Goal: Register for event/course

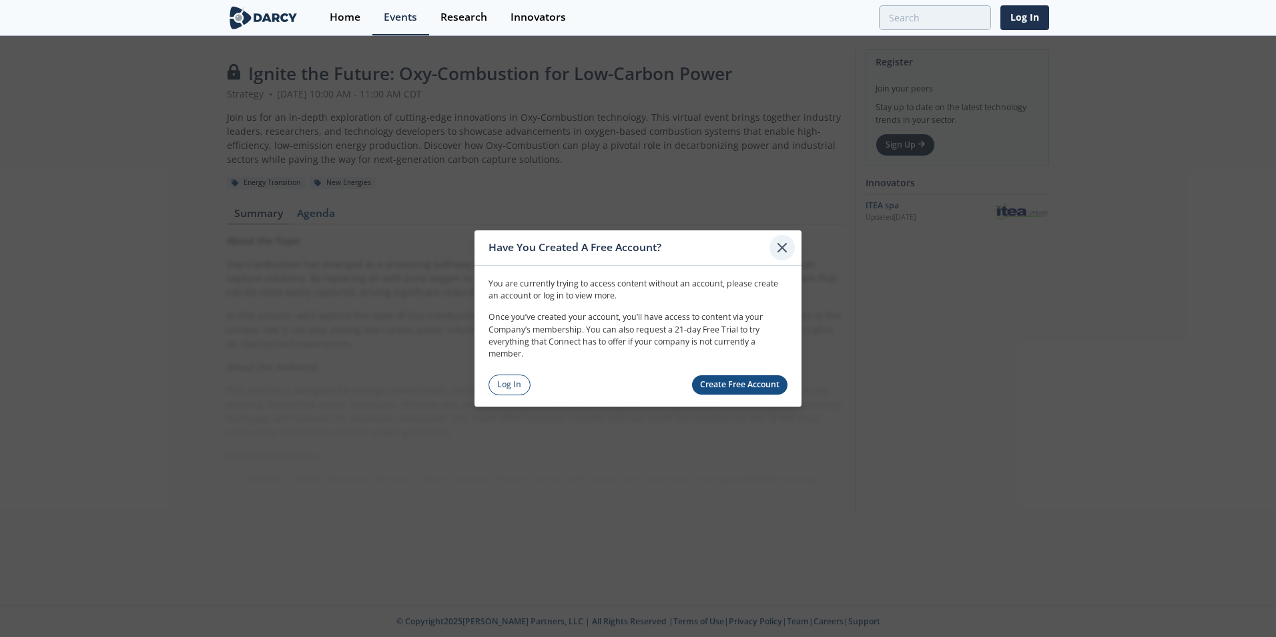
click at [779, 253] on icon at bounding box center [782, 248] width 16 height 16
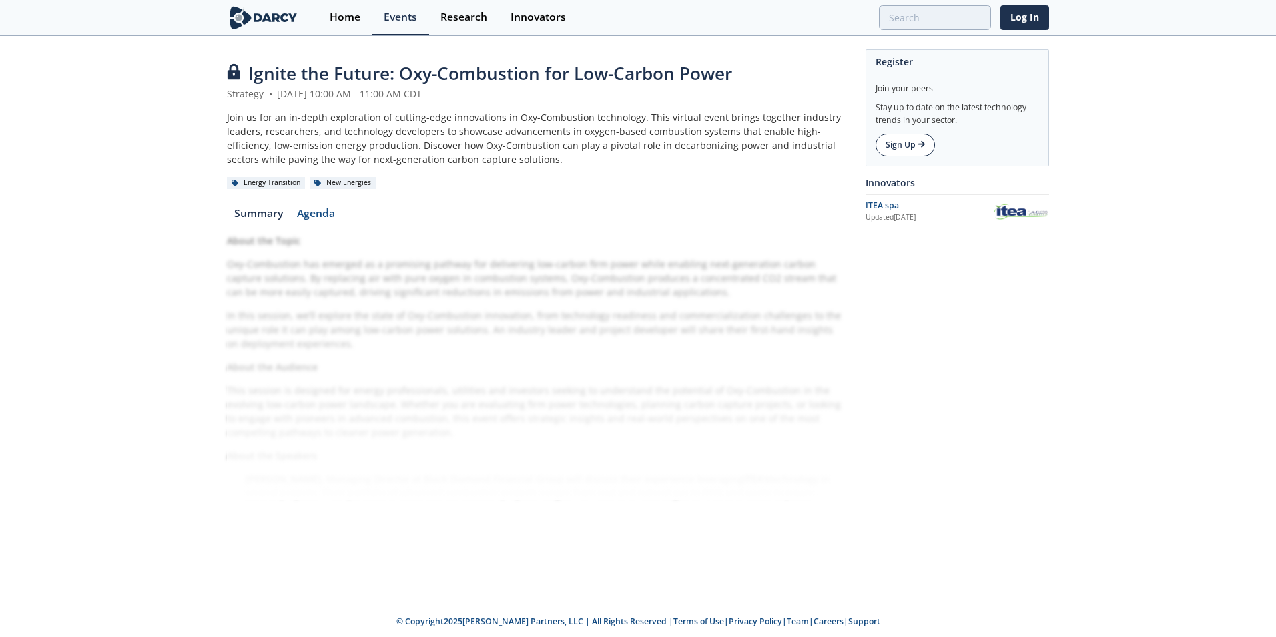
click at [905, 151] on link "Sign Up" at bounding box center [904, 144] width 59 height 23
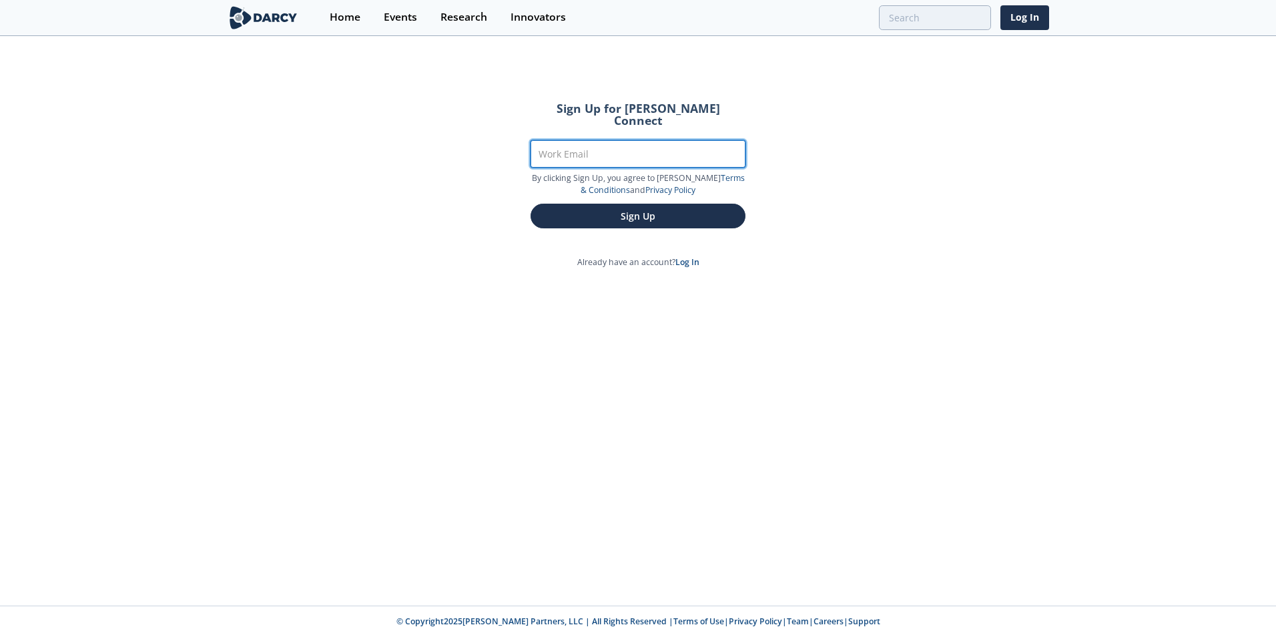
click at [554, 142] on input "Work Email" at bounding box center [637, 153] width 215 height 27
type input "[EMAIL_ADDRESS][DOMAIN_NAME]"
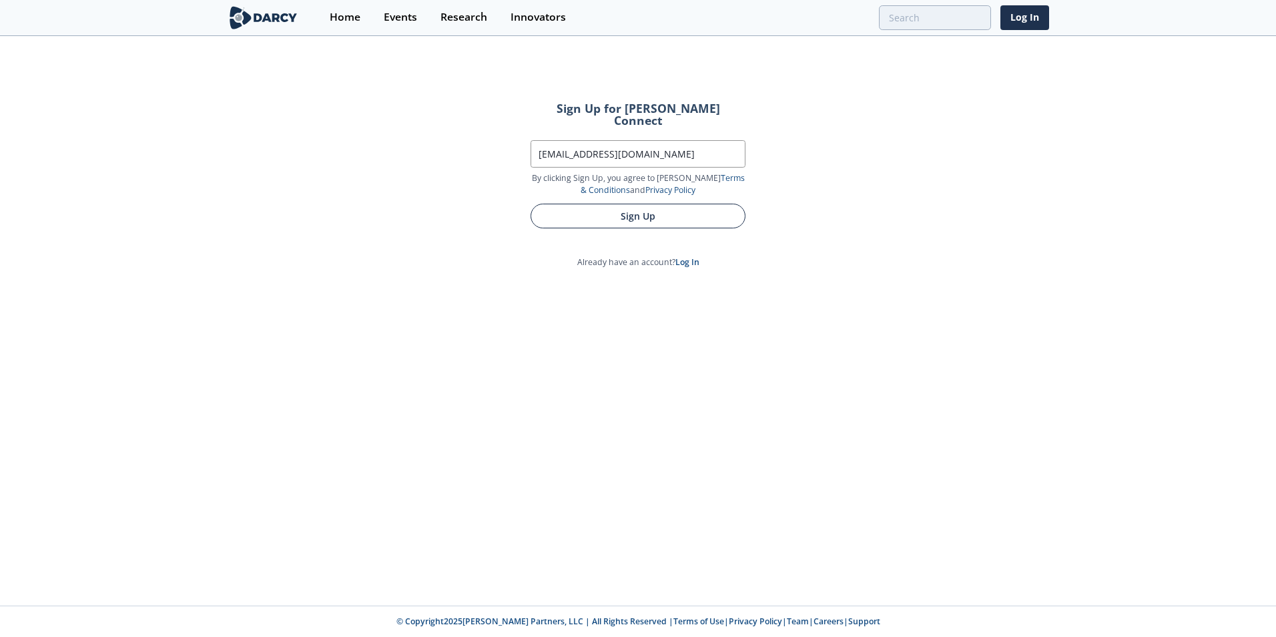
click at [591, 208] on button "Sign Up" at bounding box center [637, 216] width 215 height 25
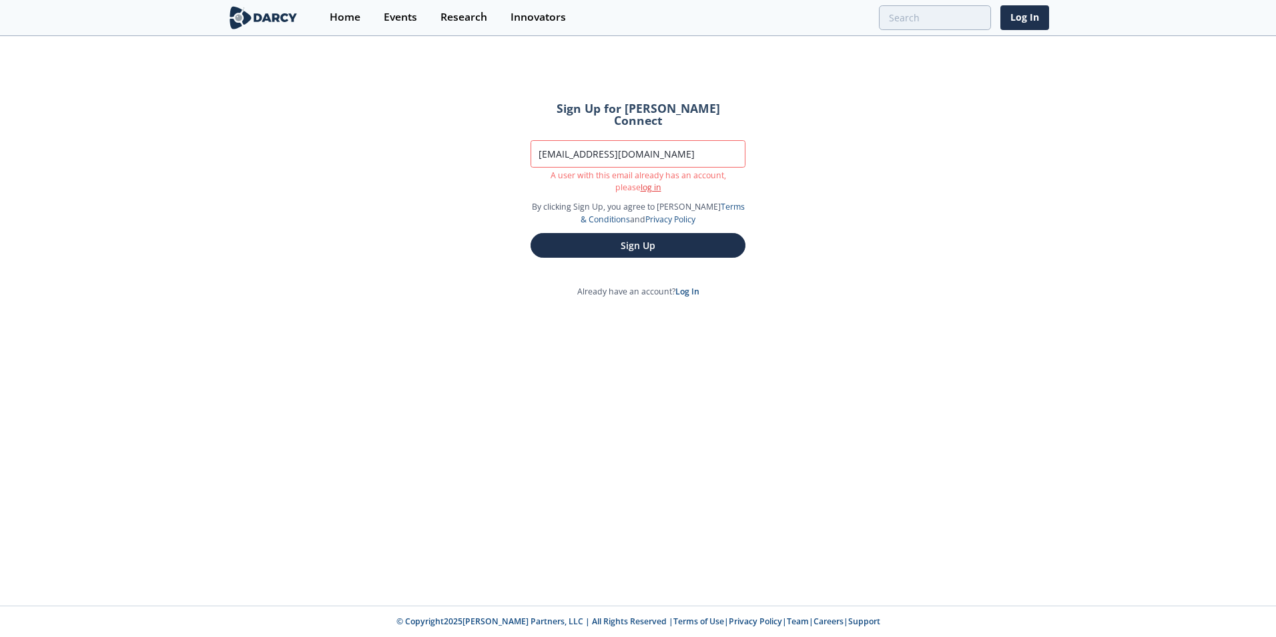
click at [641, 181] on link "log in" at bounding box center [651, 186] width 21 height 11
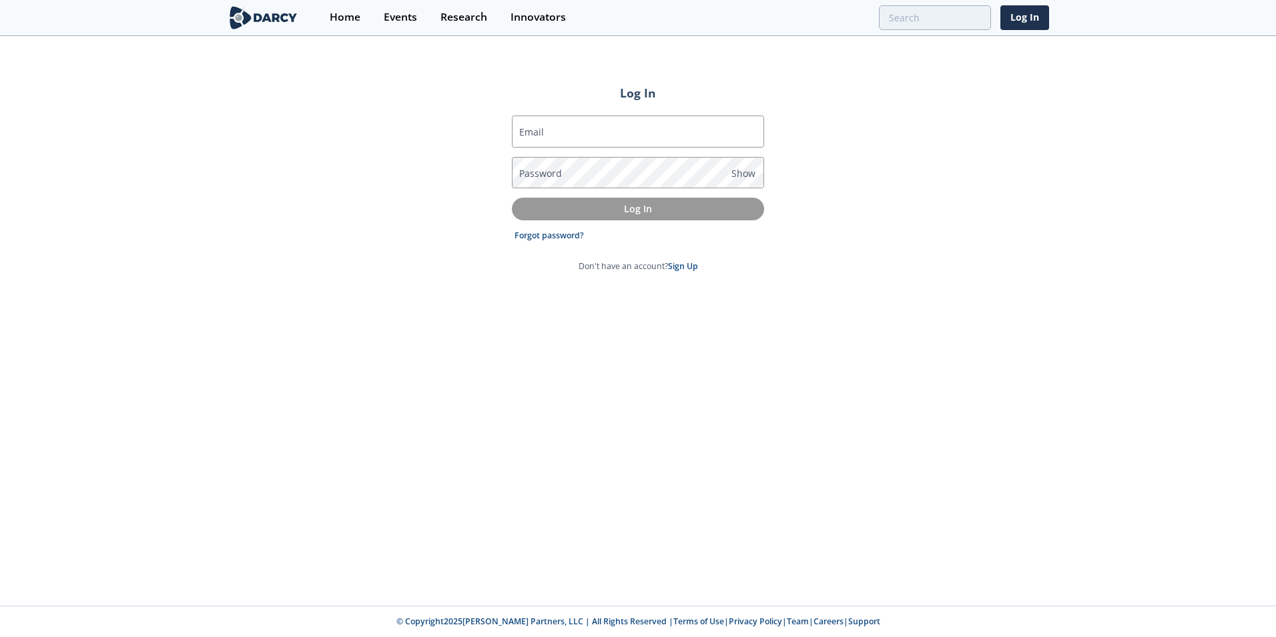
type input "[EMAIL_ADDRESS][DOMAIN_NAME]"
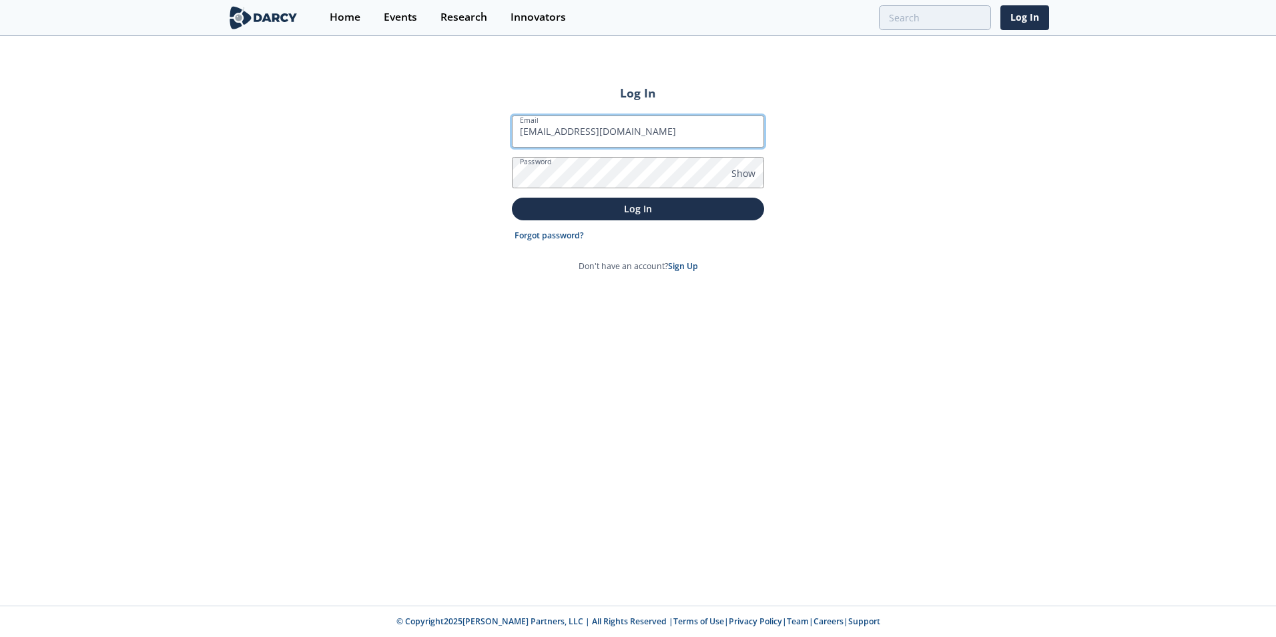
click at [591, 141] on input "[EMAIL_ADDRESS][DOMAIN_NAME]" at bounding box center [638, 131] width 252 height 32
click at [921, 243] on div "Log In Email [EMAIL_ADDRESS][DOMAIN_NAME] Password Show Log In Forgot password?…" at bounding box center [638, 321] width 1276 height 568
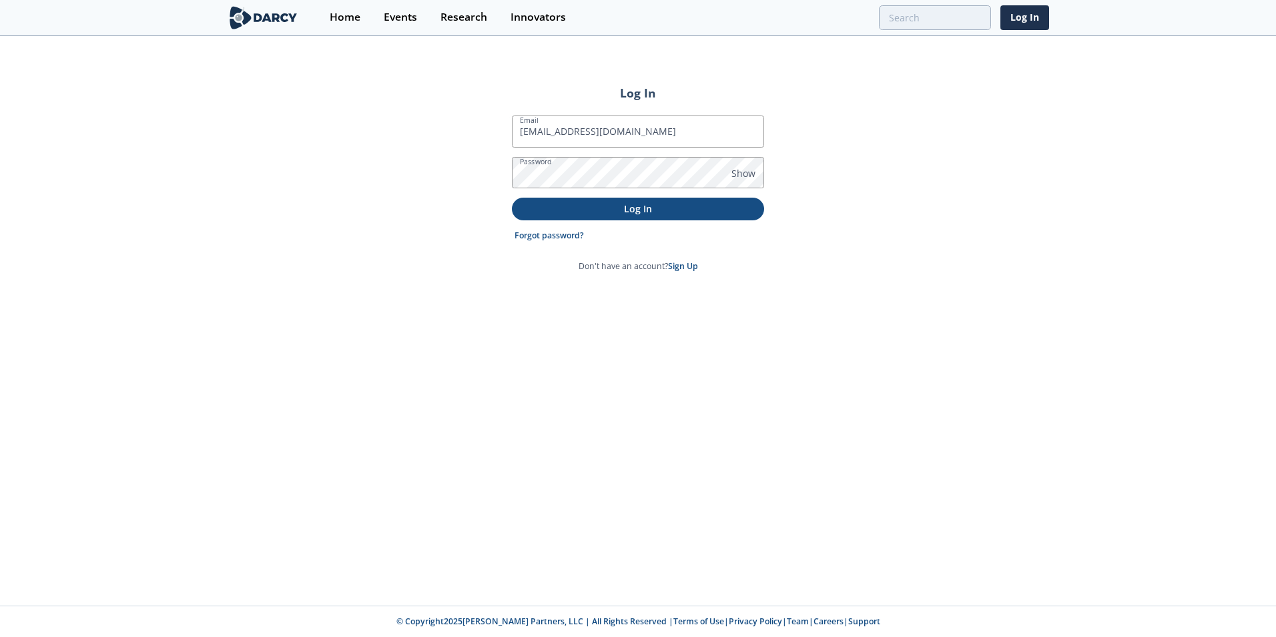
click at [651, 210] on p "Log In" at bounding box center [638, 209] width 234 height 14
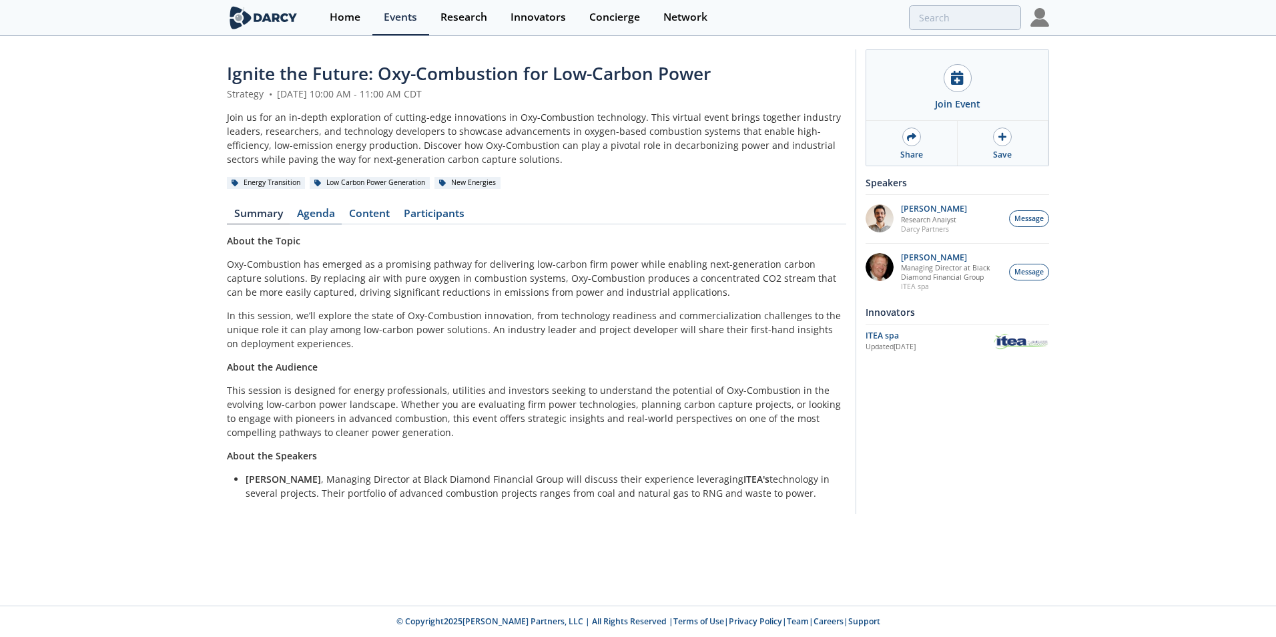
click at [322, 211] on link "Agenda" at bounding box center [316, 216] width 52 height 16
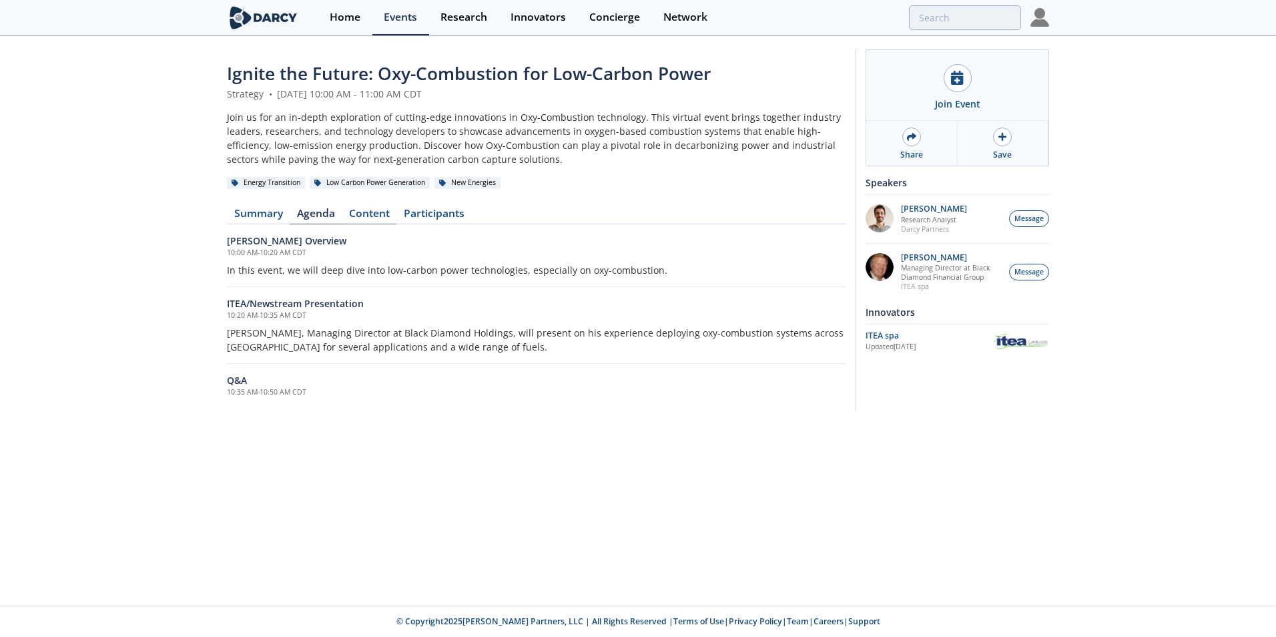
click at [370, 214] on link "Content" at bounding box center [369, 216] width 55 height 16
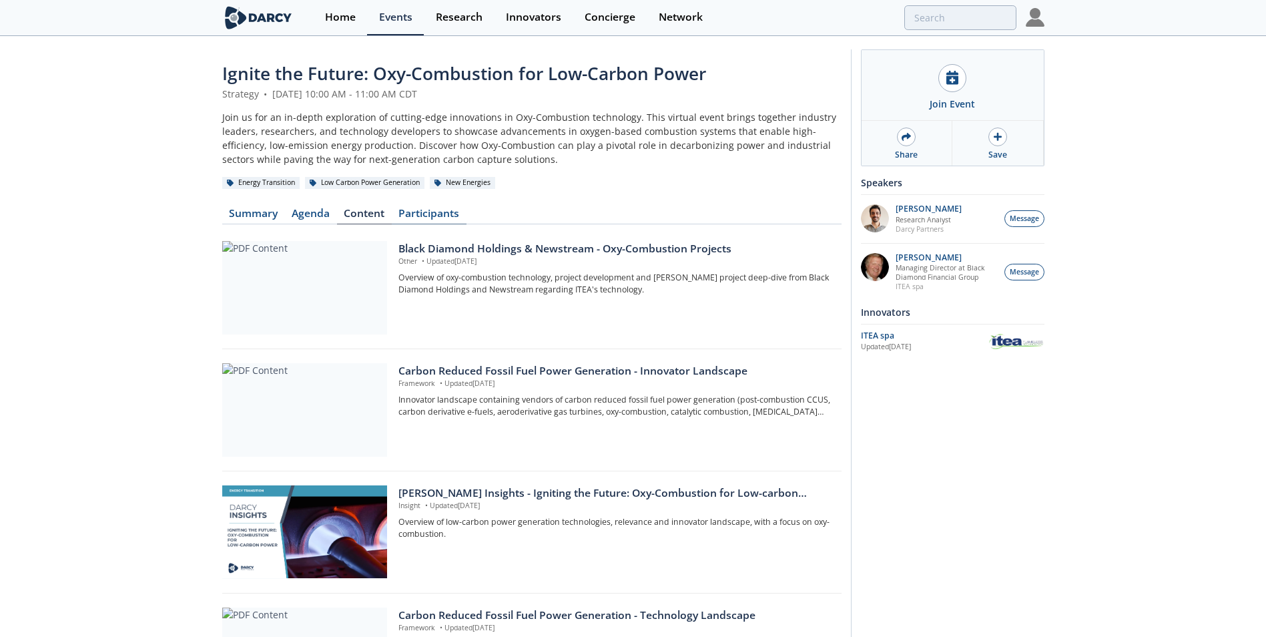
click at [418, 216] on link "Participants" at bounding box center [429, 216] width 75 height 16
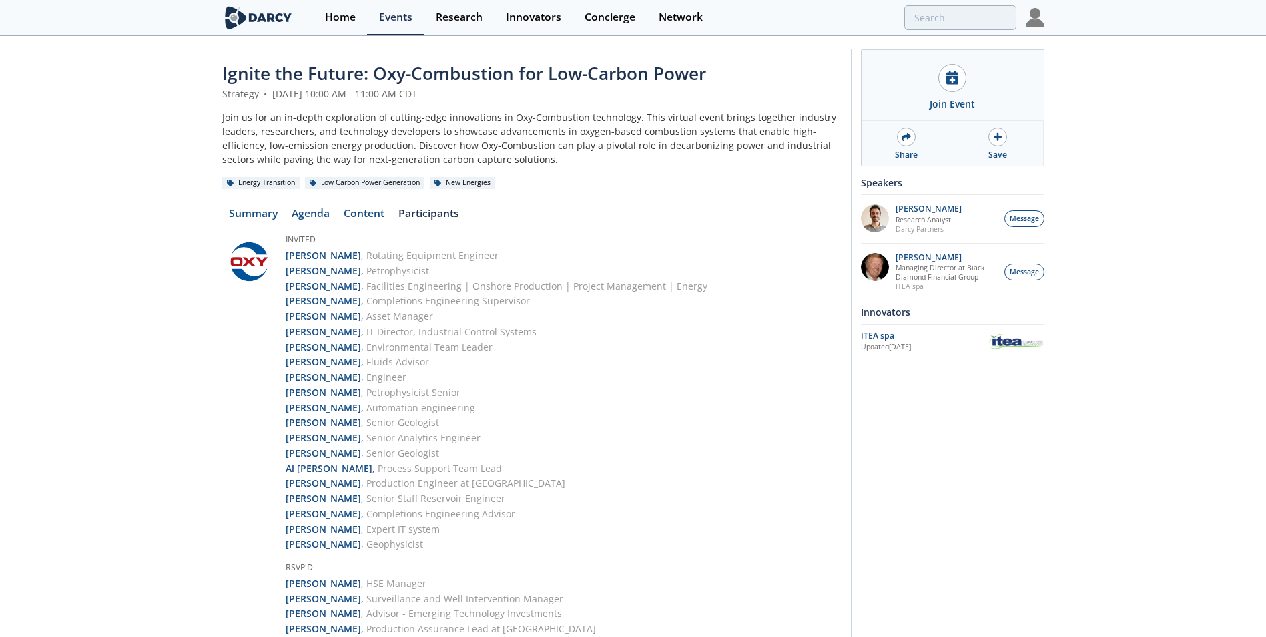
click at [244, 214] on link "Summary" at bounding box center [253, 216] width 63 height 16
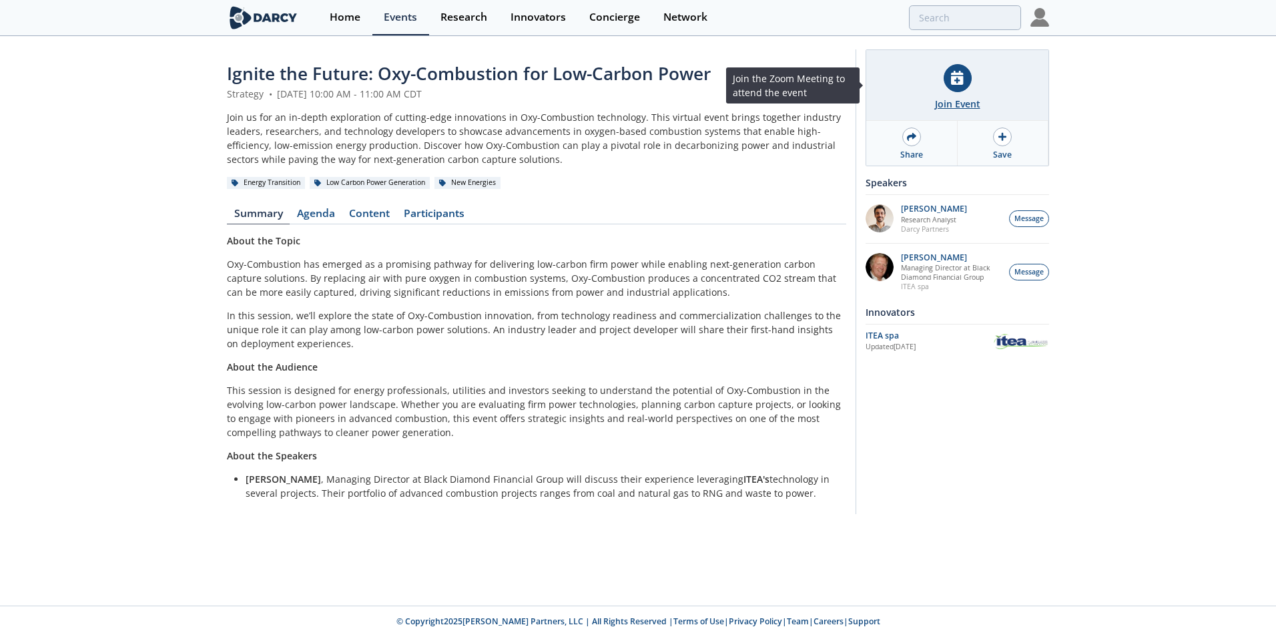
click at [954, 109] on div "Join Event" at bounding box center [957, 104] width 45 height 14
